Goal: Task Accomplishment & Management: Use online tool/utility

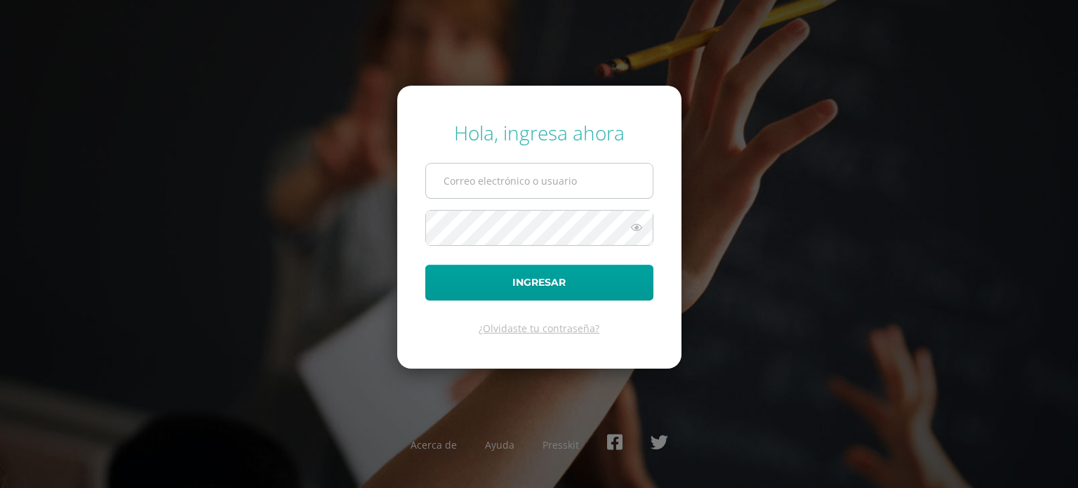
click at [469, 187] on input "text" at bounding box center [539, 181] width 227 height 34
type input "josselinemontecinoscec@gmail.com"
click at [425, 265] on button "Ingresar" at bounding box center [539, 283] width 228 height 36
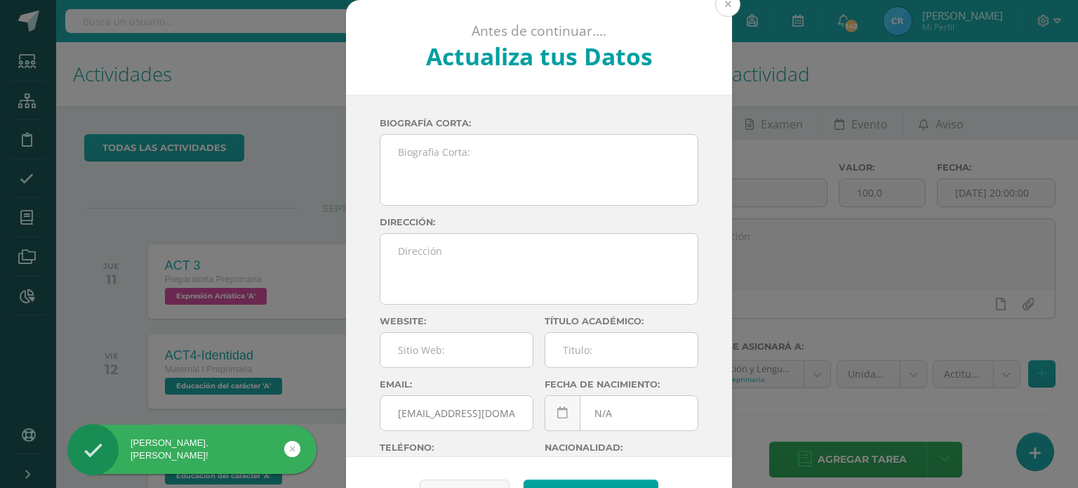
click at [726, 2] on button at bounding box center [727, 4] width 25 height 25
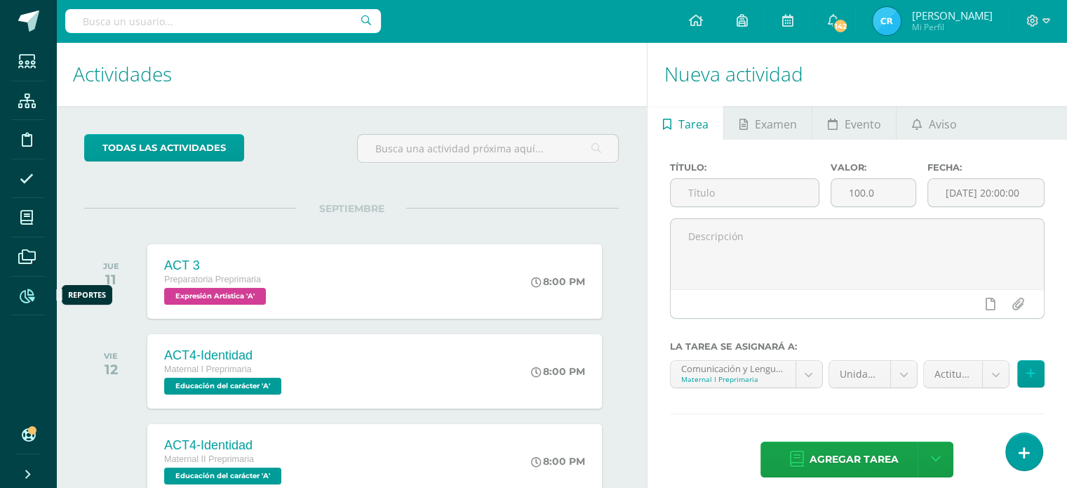
click at [26, 291] on icon at bounding box center [27, 296] width 15 height 14
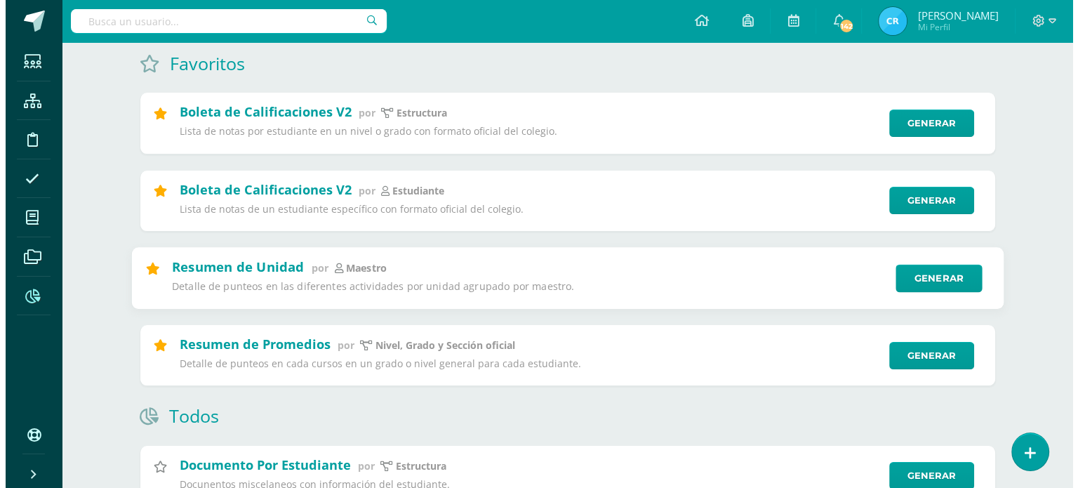
scroll to position [176, 0]
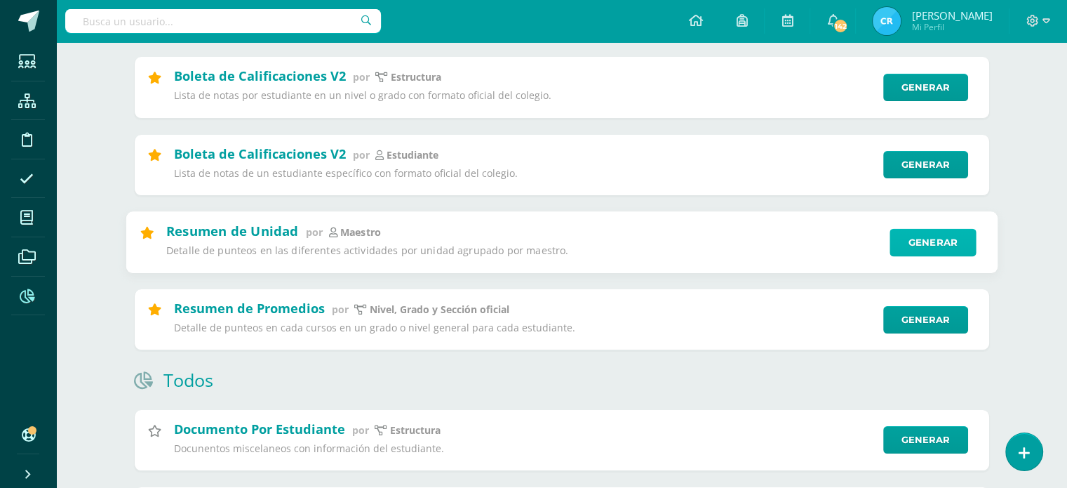
click at [920, 244] on link "Generar" at bounding box center [933, 242] width 86 height 28
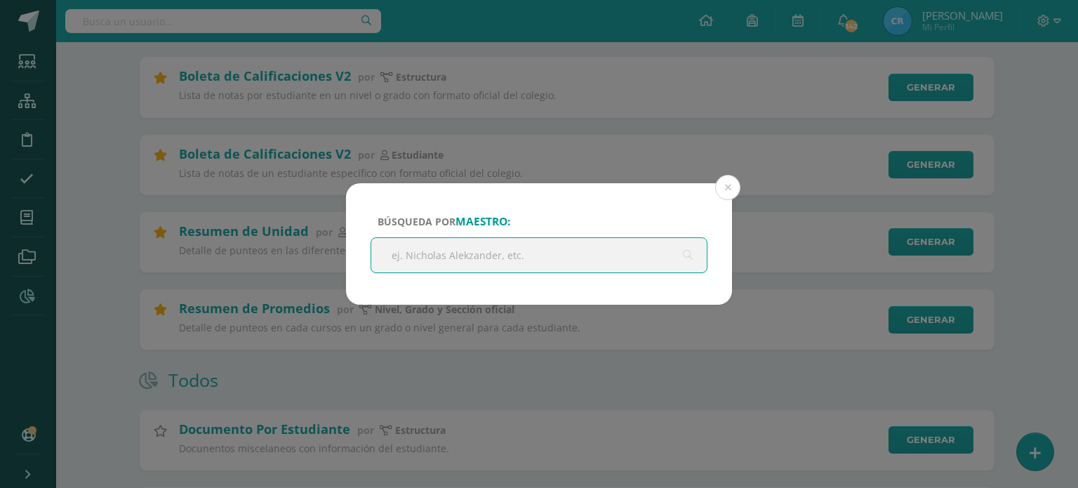
click at [504, 255] on input "text" at bounding box center [538, 255] width 335 height 34
type input "[PERSON_NAME]"
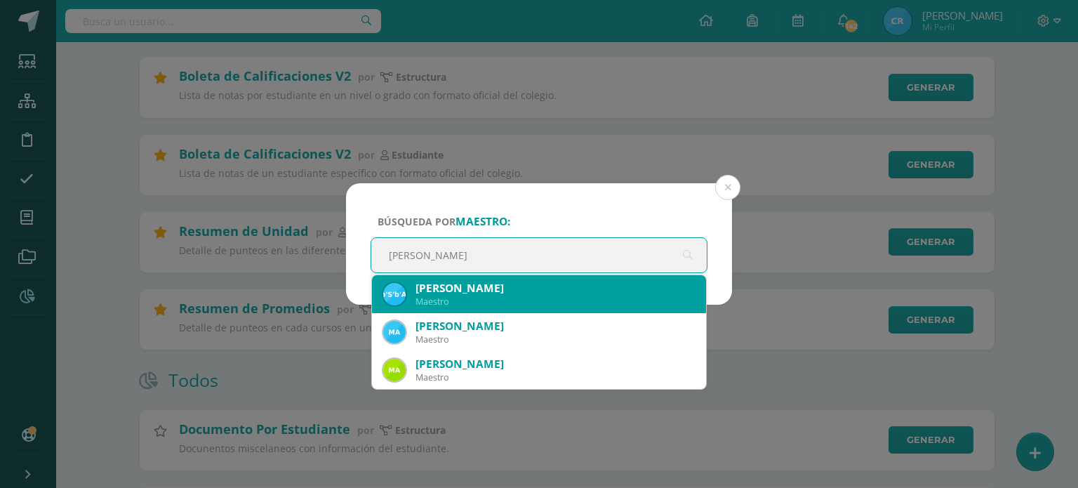
click at [460, 298] on div "Maestro" at bounding box center [554, 301] width 279 height 12
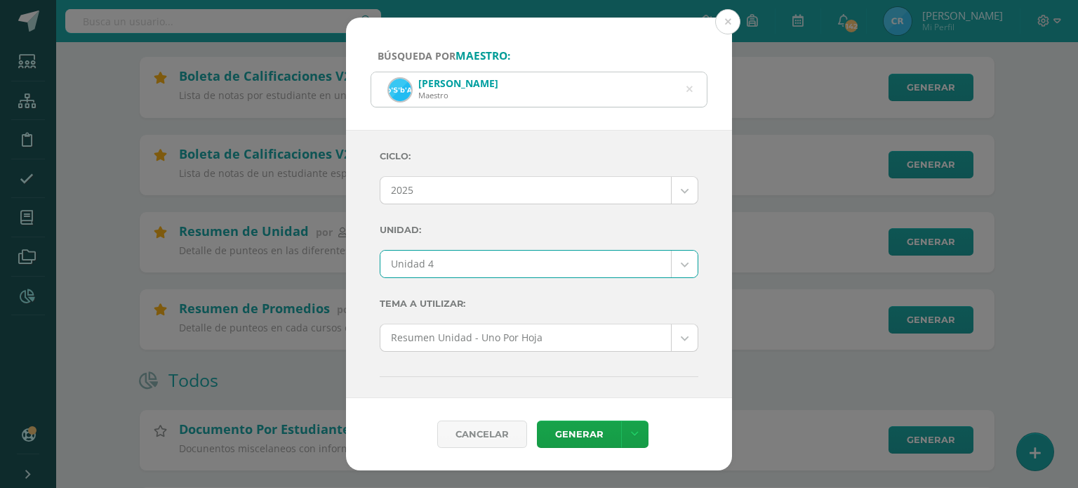
select select "Unidad 4"
click at [573, 444] on link "Generar" at bounding box center [579, 433] width 84 height 27
click at [690, 90] on icon at bounding box center [689, 90] width 6 height 36
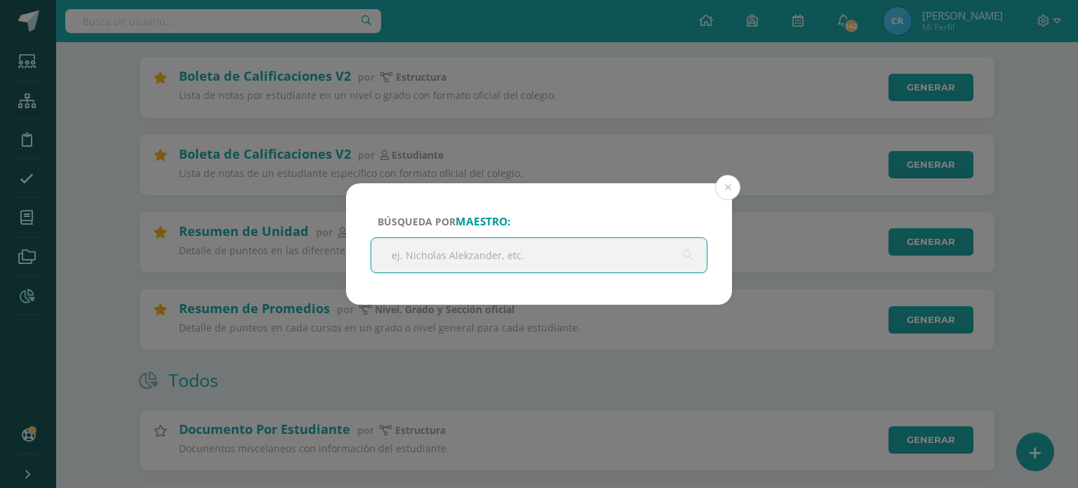
click at [415, 256] on input "text" at bounding box center [538, 255] width 335 height 34
type input "Doris"
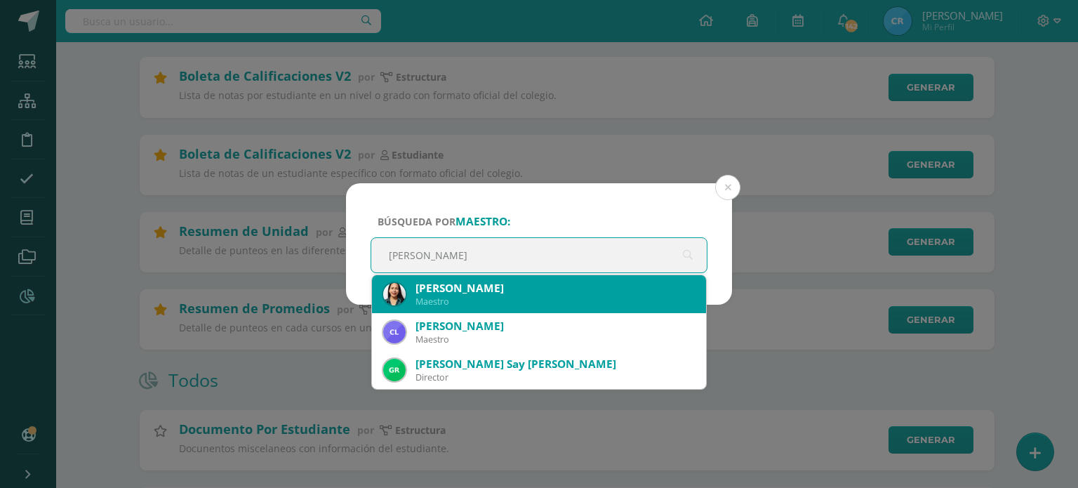
click at [419, 301] on div "Maestro" at bounding box center [554, 301] width 279 height 12
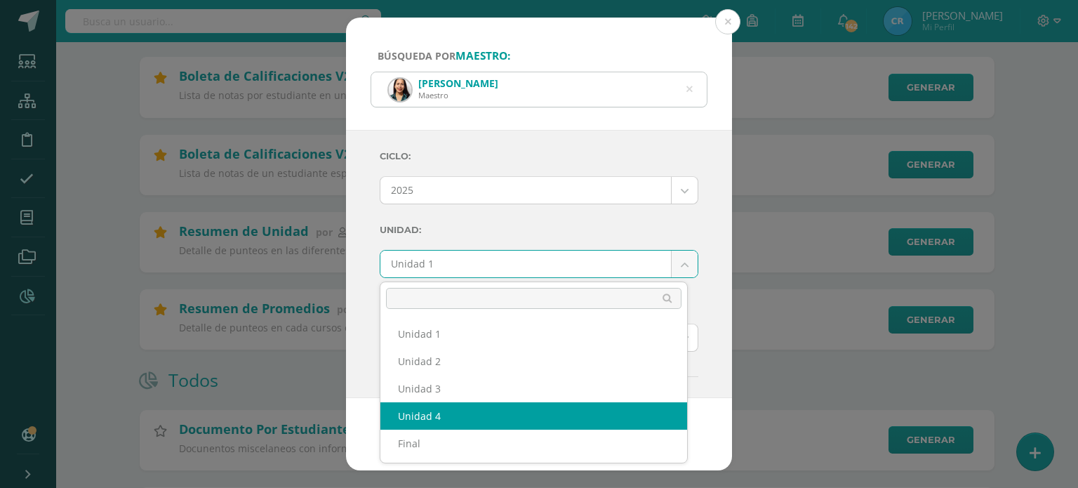
select select "Unidad 4"
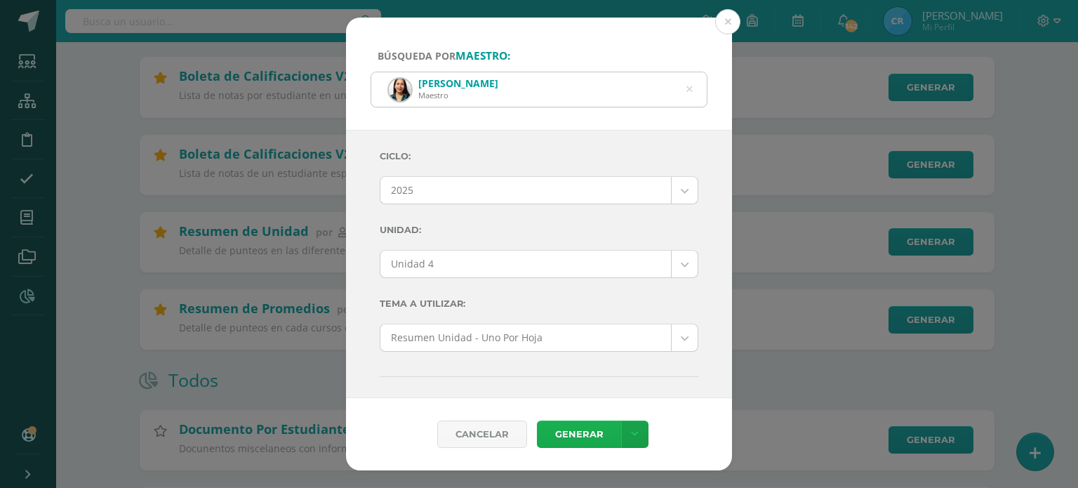
click at [565, 432] on link "Generar" at bounding box center [579, 433] width 84 height 27
